Goal: Find specific page/section: Find specific page/section

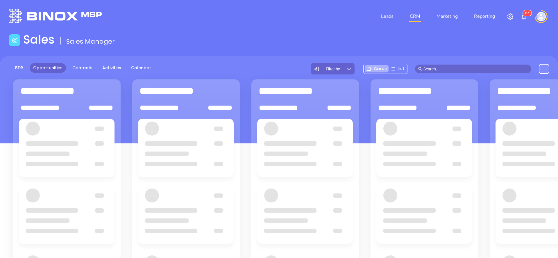
scroll to position [71, 0]
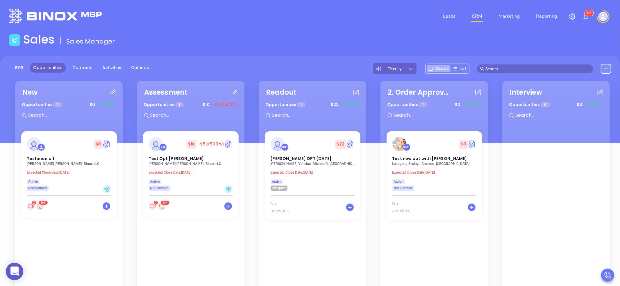
click at [400, 68] on span "Filter by" at bounding box center [395, 69] width 14 height 4
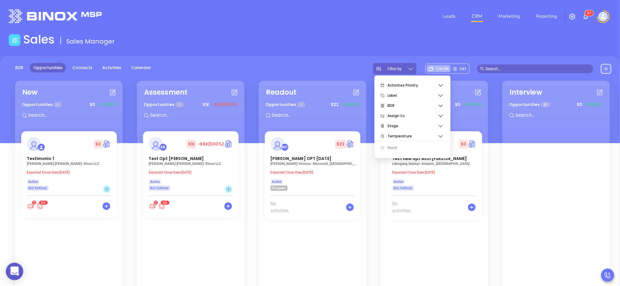
click at [400, 68] on span "Filter by" at bounding box center [395, 69] width 14 height 4
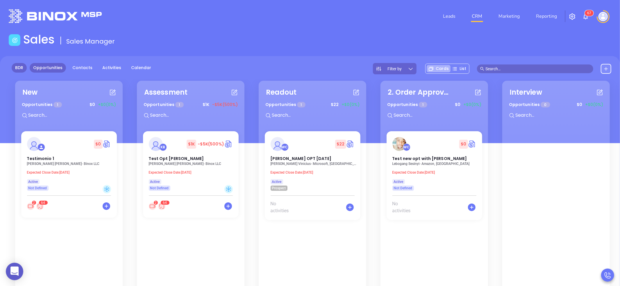
click at [15, 68] on link "BDR" at bounding box center [19, 68] width 15 height 10
